Goal: Task Accomplishment & Management: Use online tool/utility

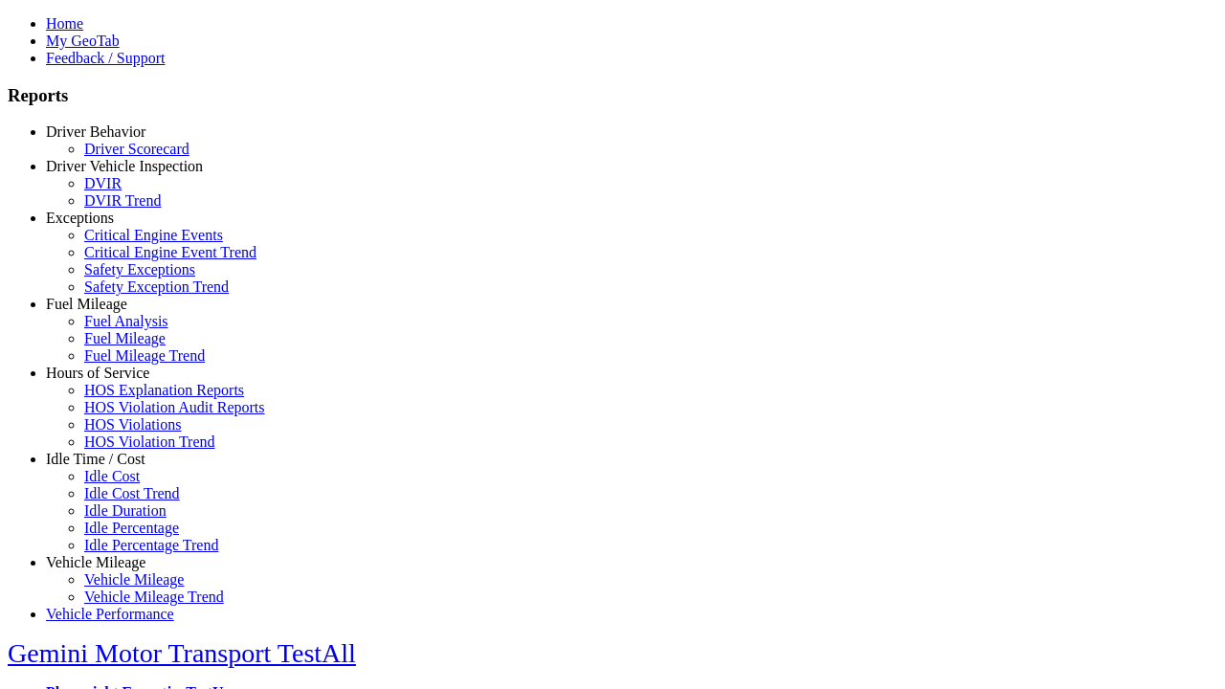
click at [110, 467] on link "Idle Time / Cost" at bounding box center [96, 459] width 100 height 16
click at [124, 484] on link "Idle Cost" at bounding box center [112, 476] width 56 height 16
select select
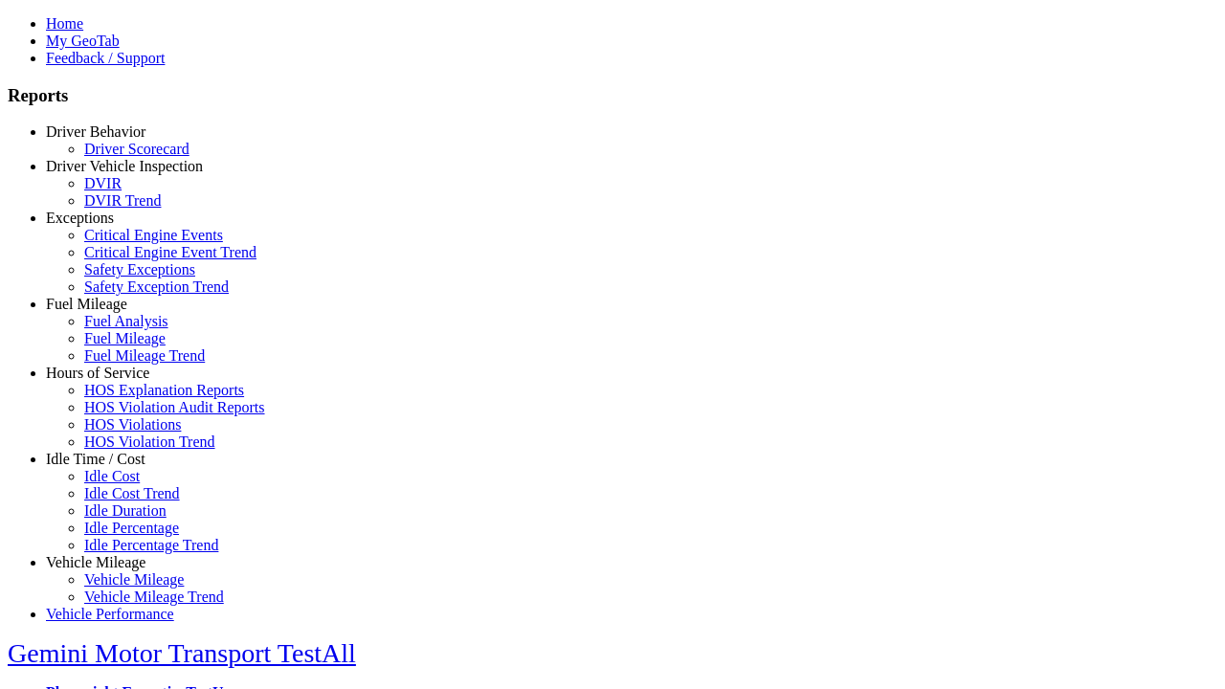
select select
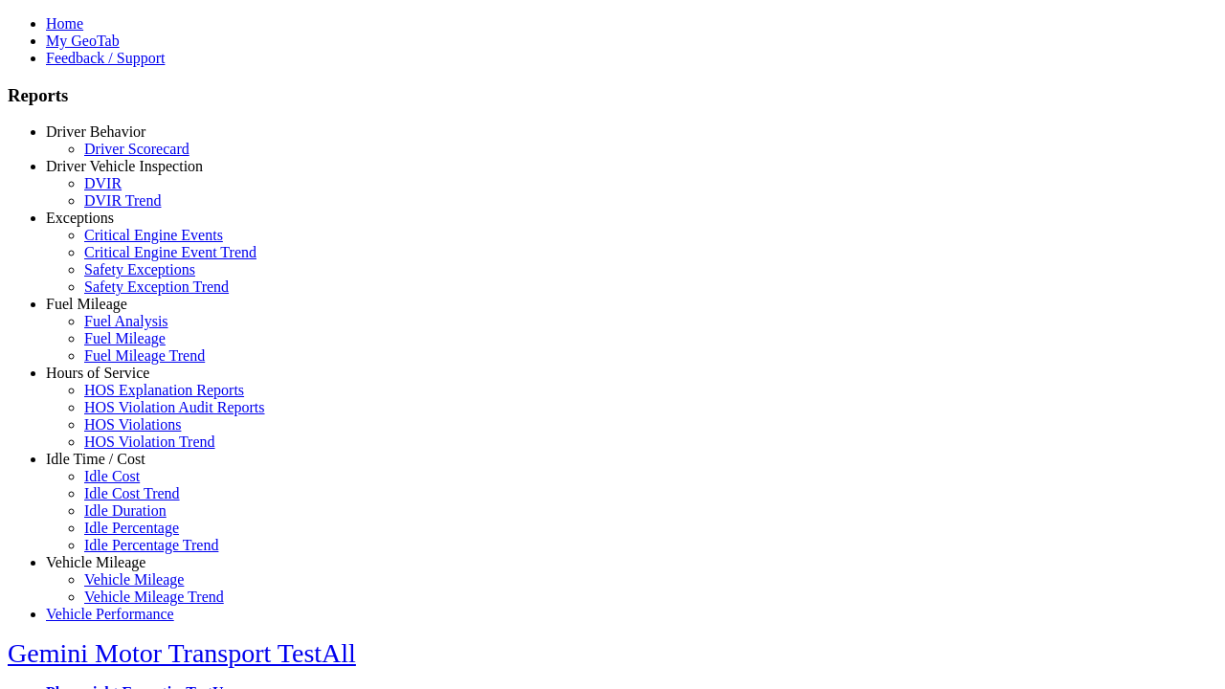
select select
